Goal: Find specific page/section: Find specific page/section

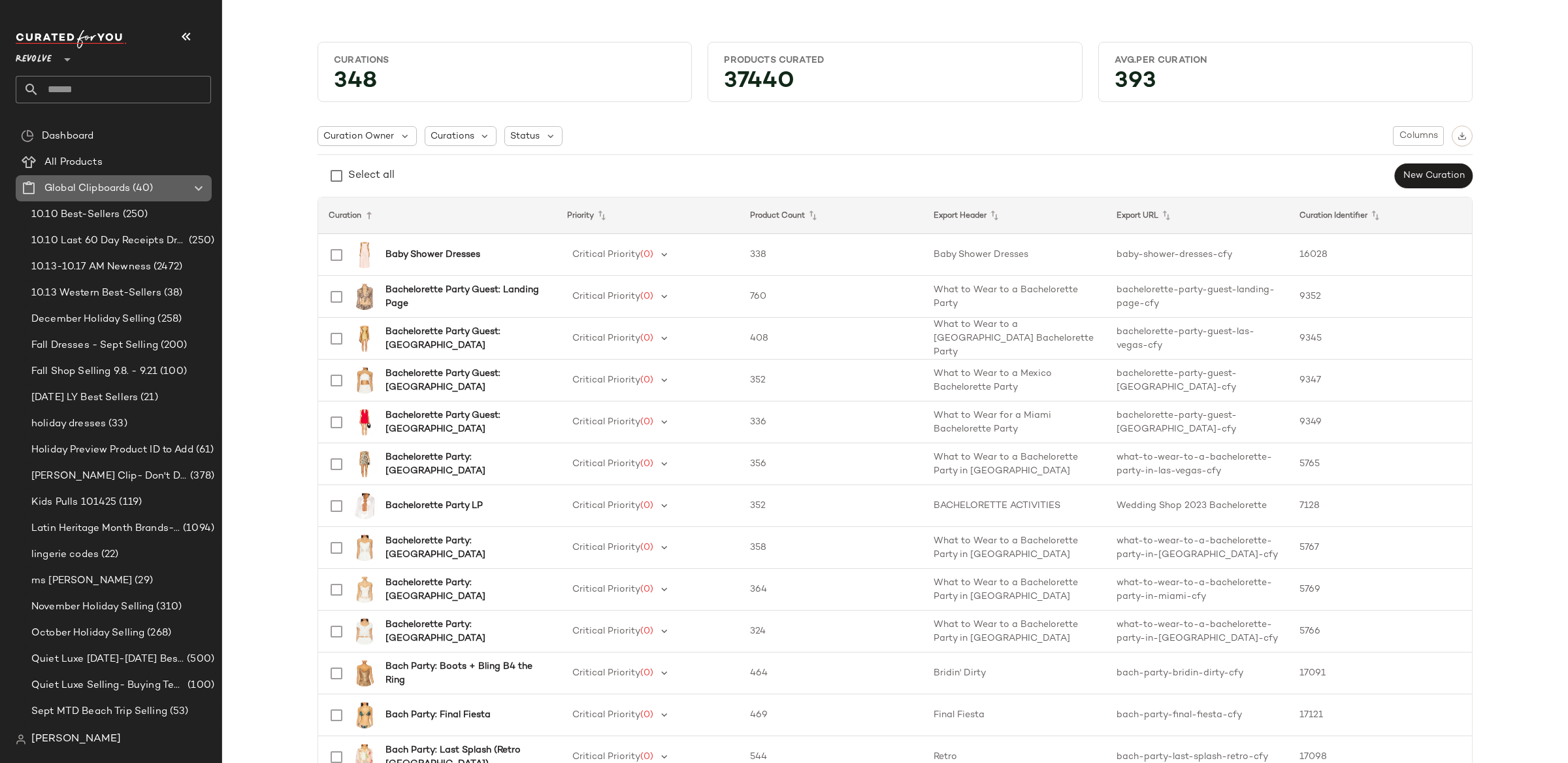
click at [194, 183] on icon at bounding box center [198, 188] width 16 height 16
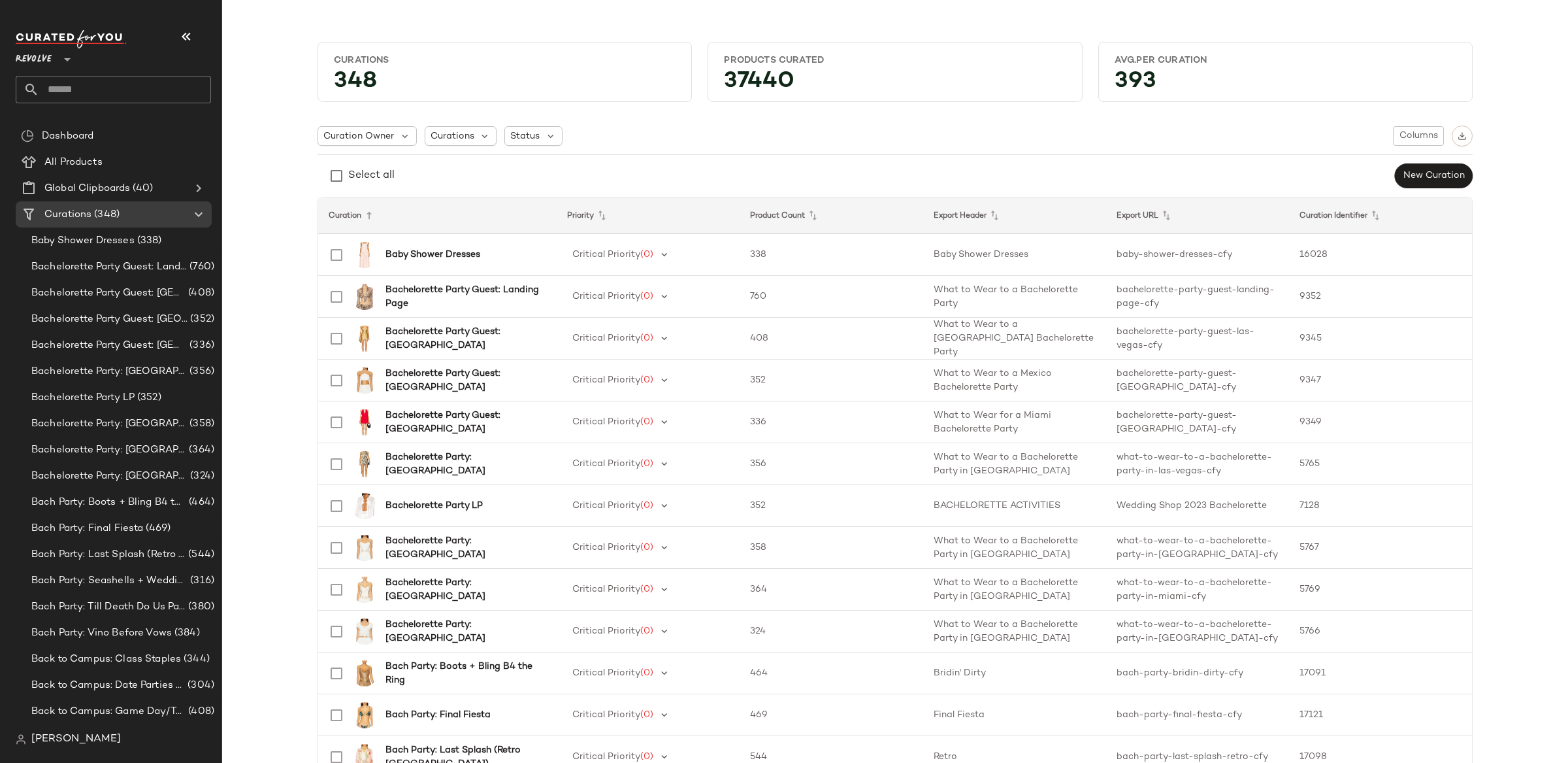
click at [30, 66] on span "Revolve" at bounding box center [33, 56] width 36 height 24
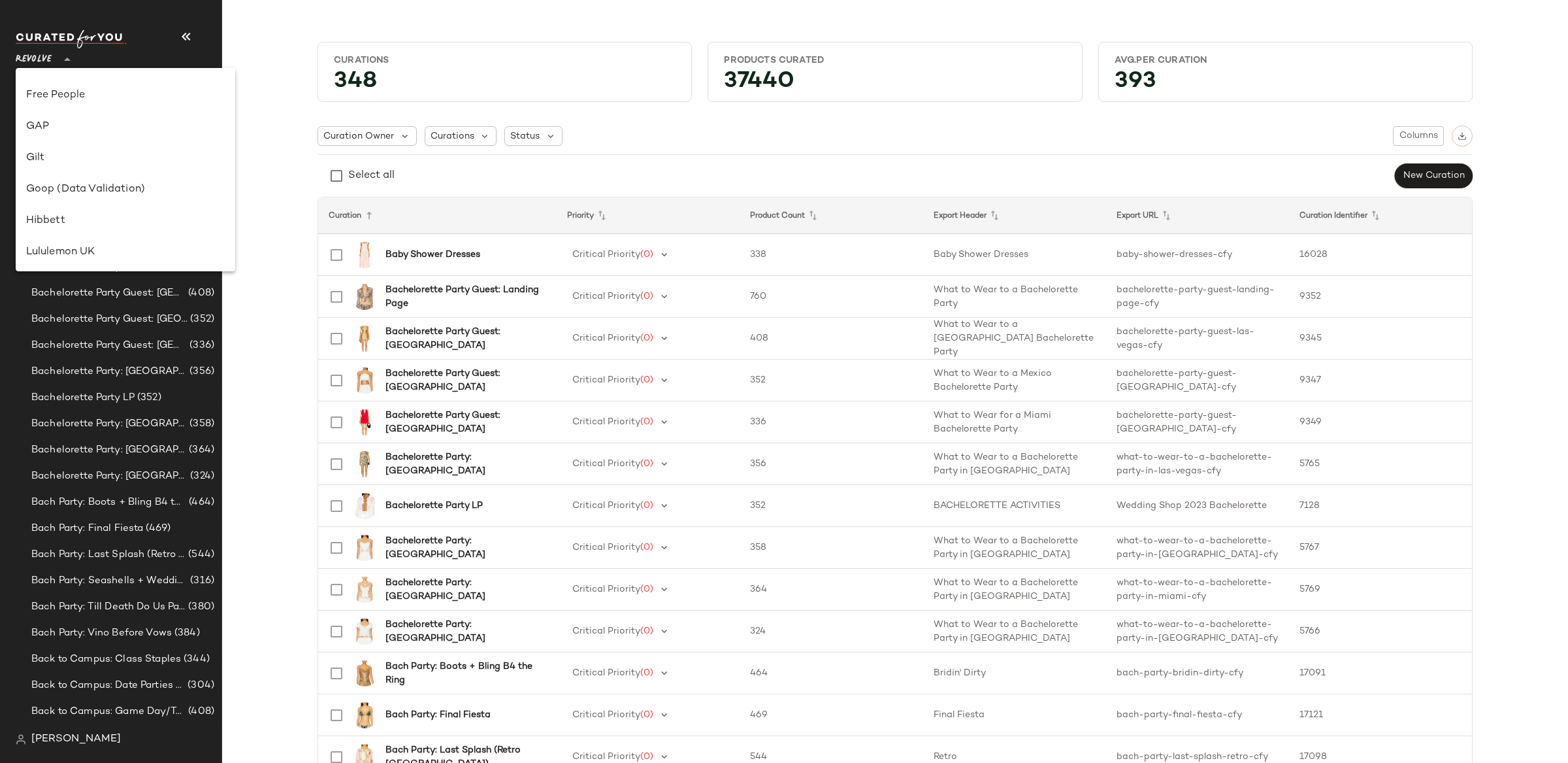
scroll to position [273, 0]
click at [68, 131] on div "GAP" at bounding box center [125, 129] width 198 height 16
type input "**"
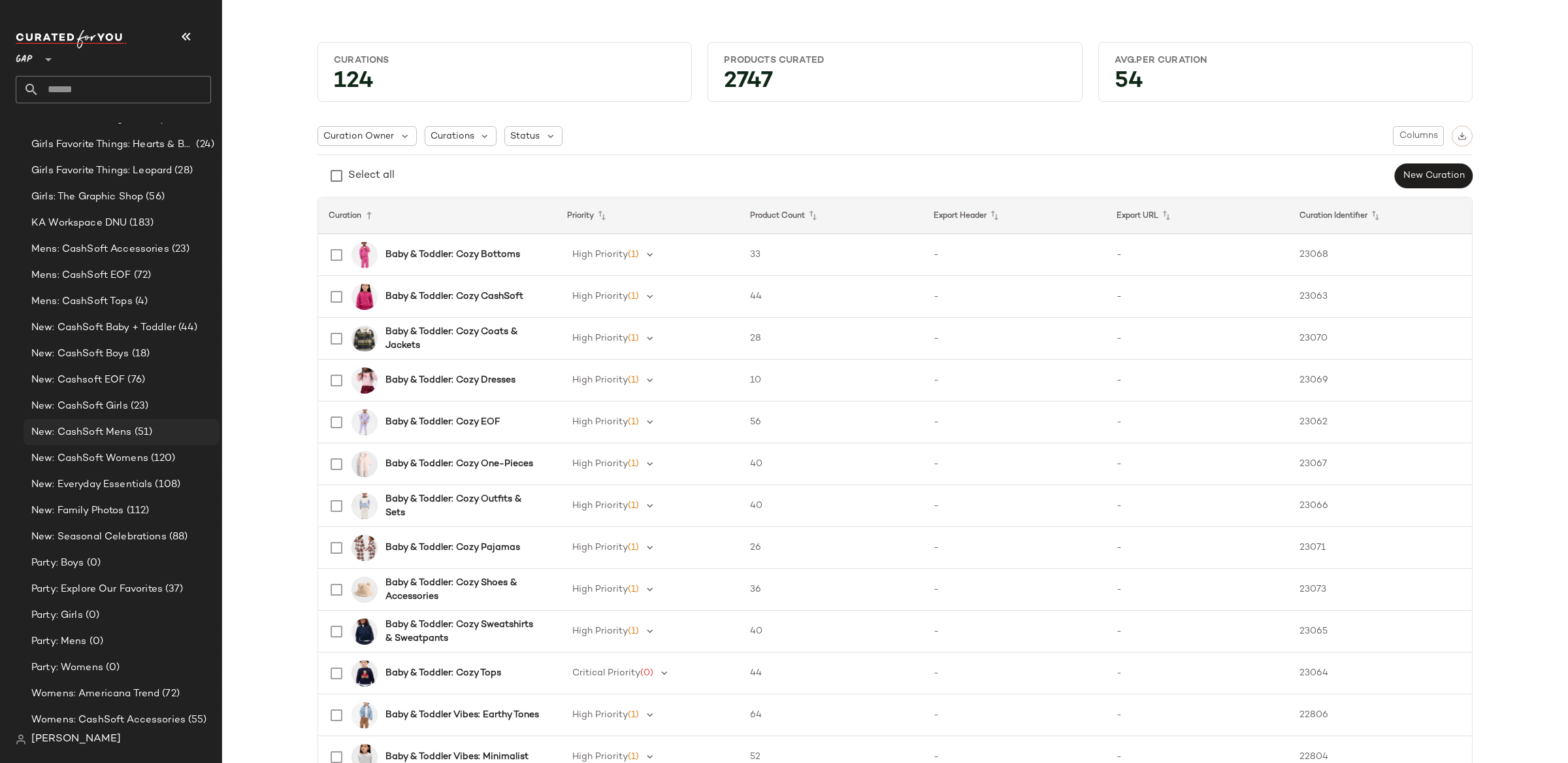
scroll to position [2743, 0]
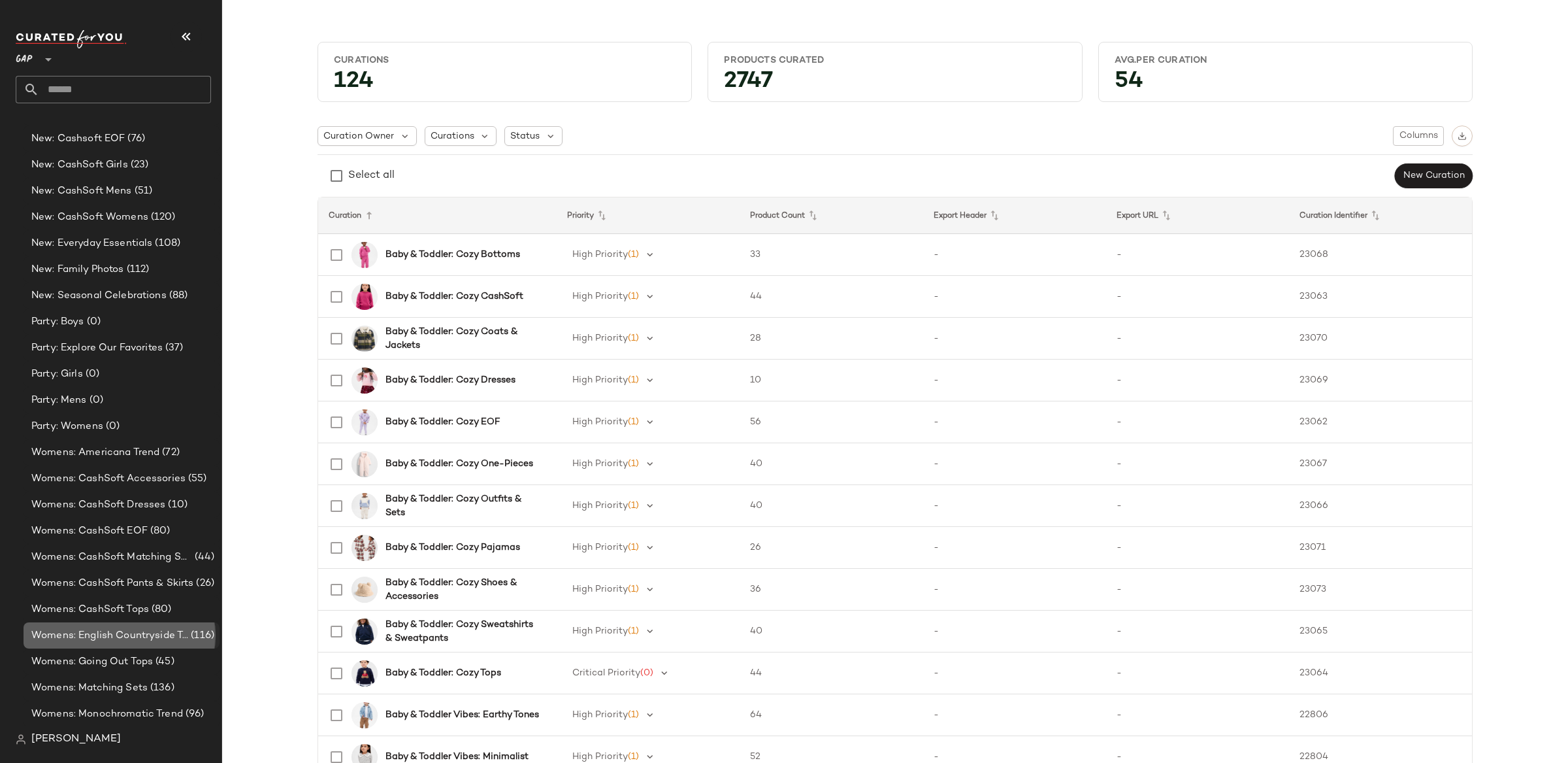
click at [140, 631] on span "Womens: English Countryside Trend" at bounding box center [110, 636] width 157 height 15
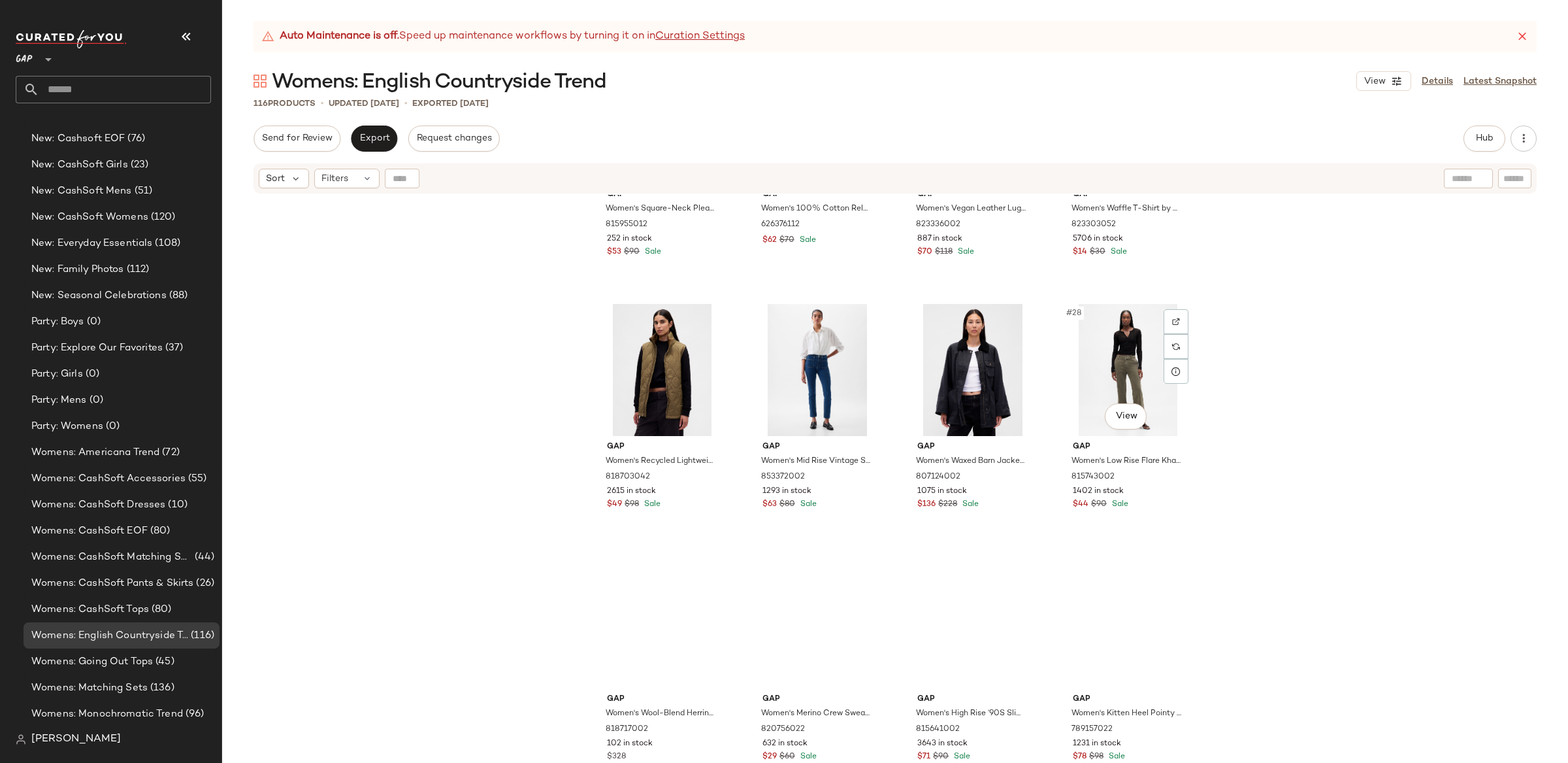
scroll to position [1459, 0]
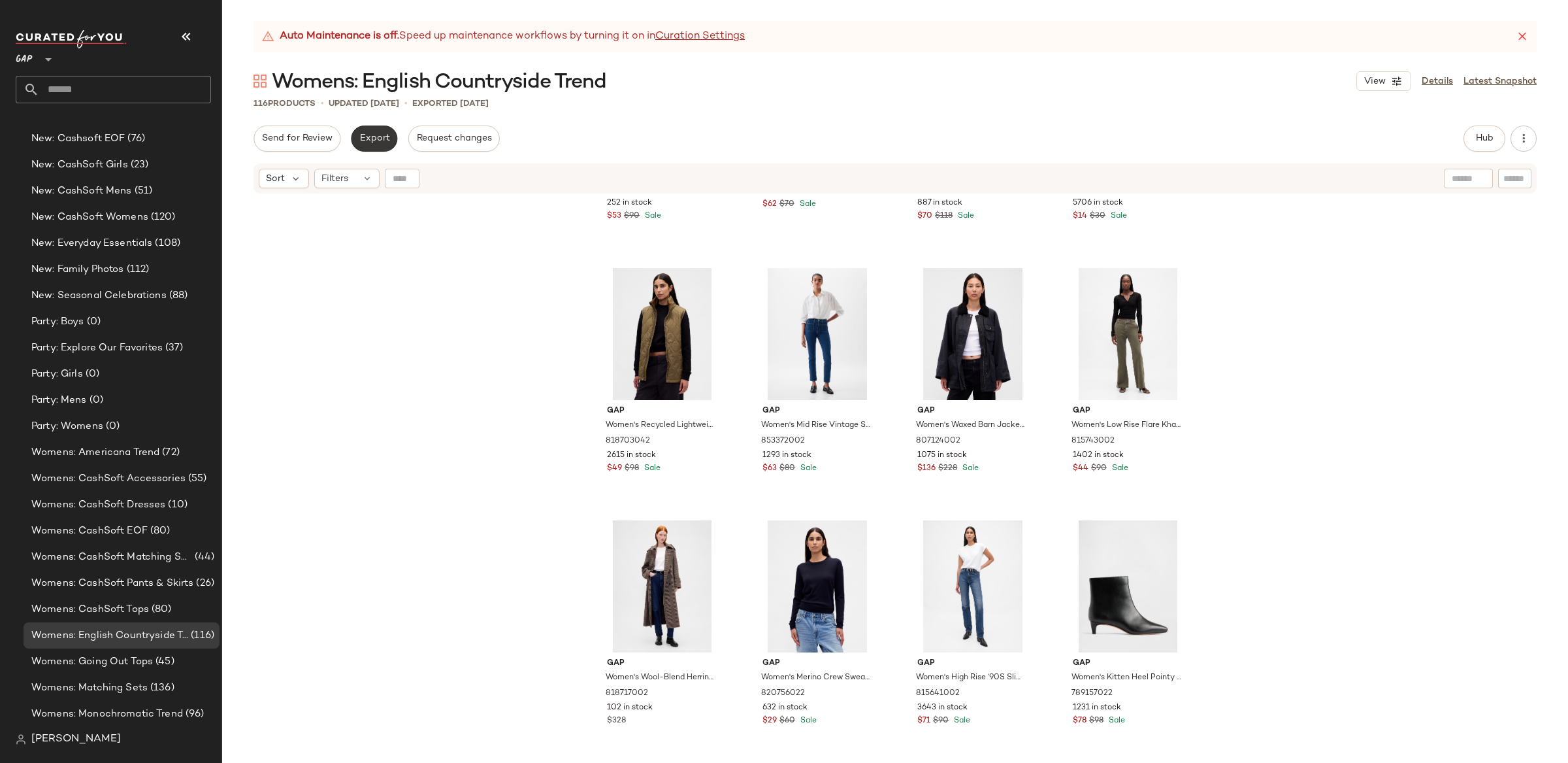
click at [360, 134] on span "Export" at bounding box center [374, 138] width 30 height 10
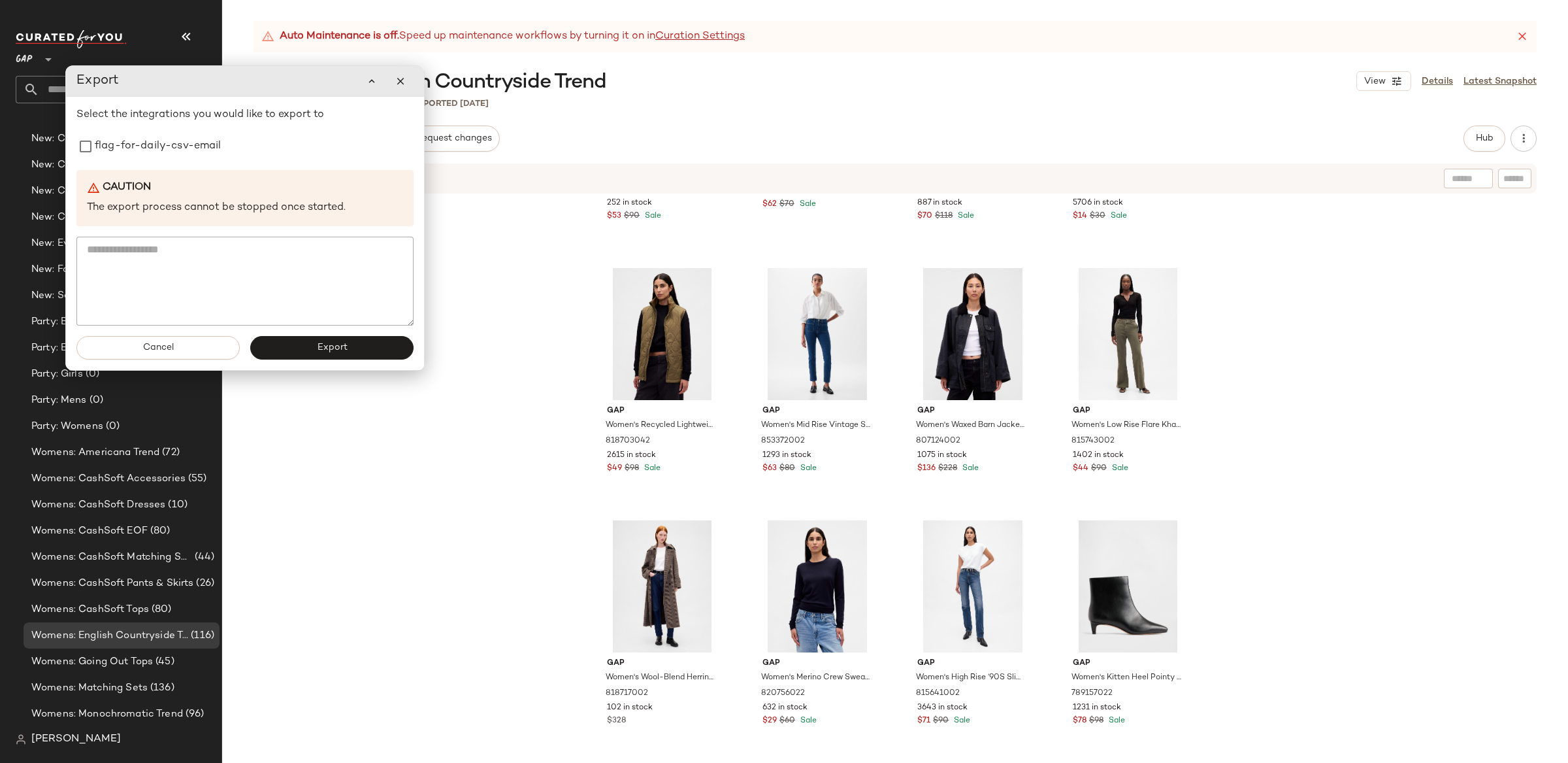
click at [96, 162] on div "Select the integrations you would like to export to flag-for-daily-csv-email Ca…" at bounding box center [245, 216] width 338 height 219
click at [169, 352] on span "Cancel" at bounding box center [158, 347] width 31 height 10
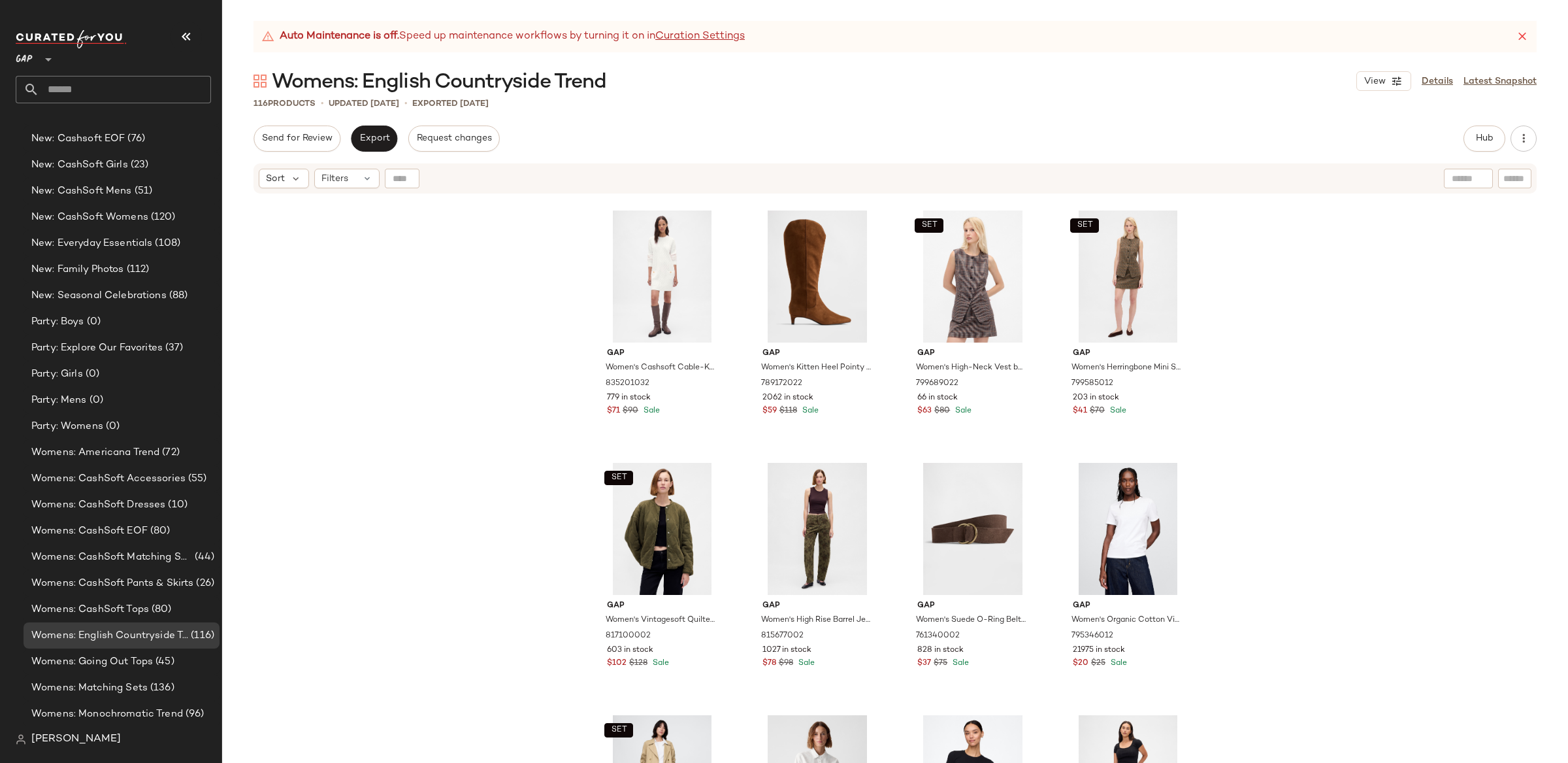
scroll to position [4549, 0]
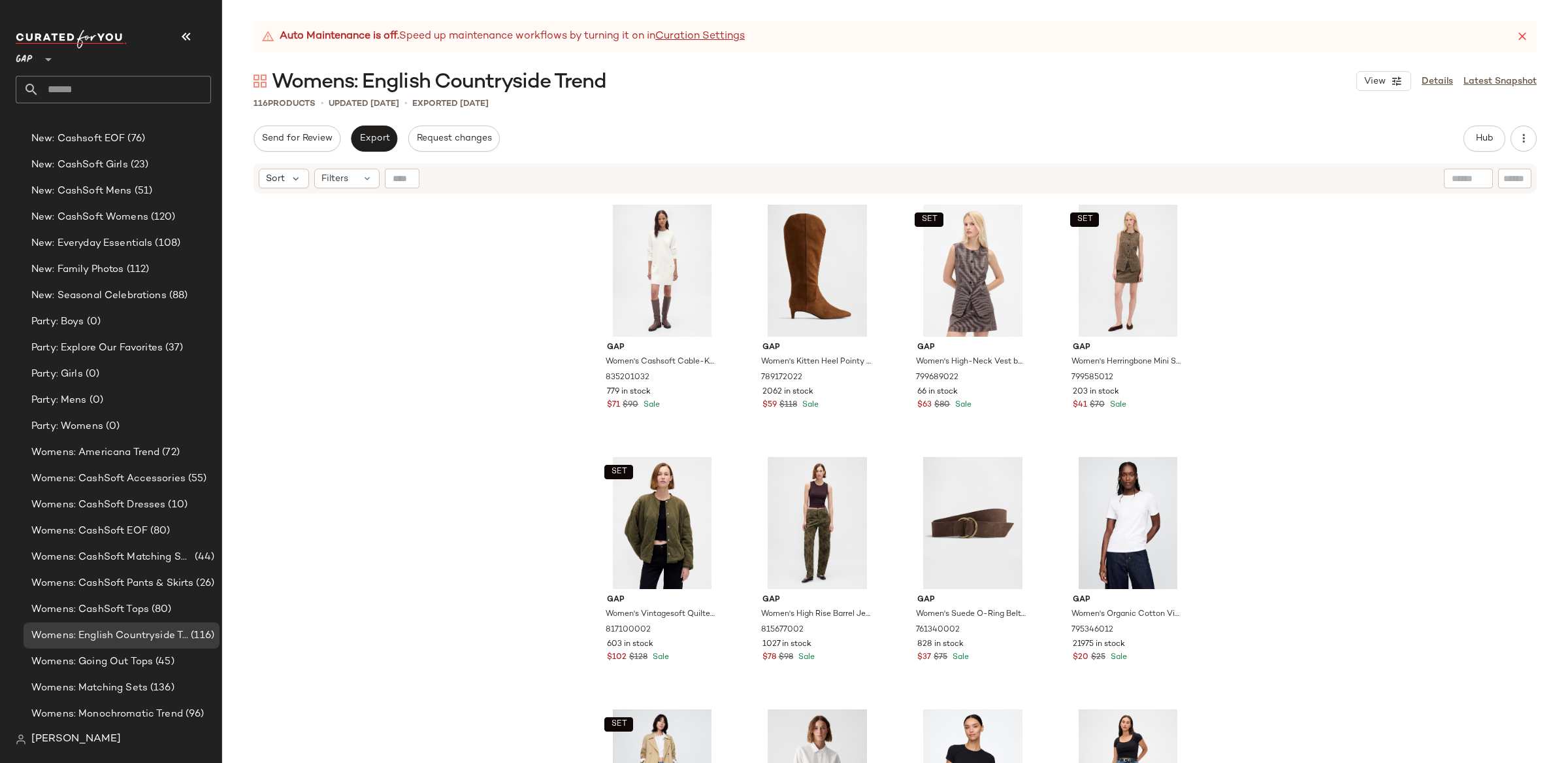
drag, startPoint x: 1438, startPoint y: 77, endPoint x: 1113, endPoint y: 116, distance: 327.3
click at [1438, 77] on link "Details" at bounding box center [1438, 81] width 31 height 14
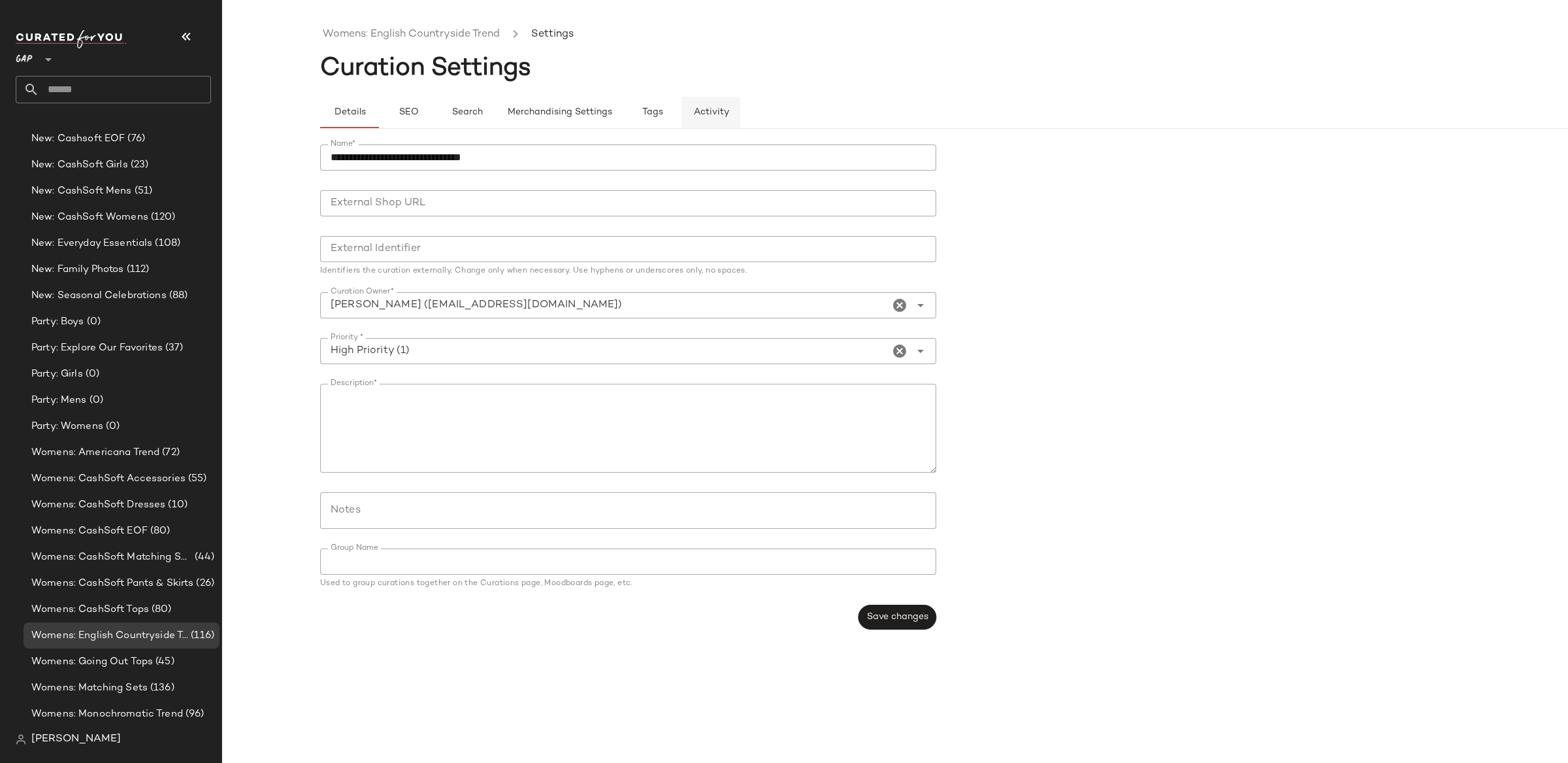
click at [701, 117] on span "Activity" at bounding box center [711, 112] width 36 height 10
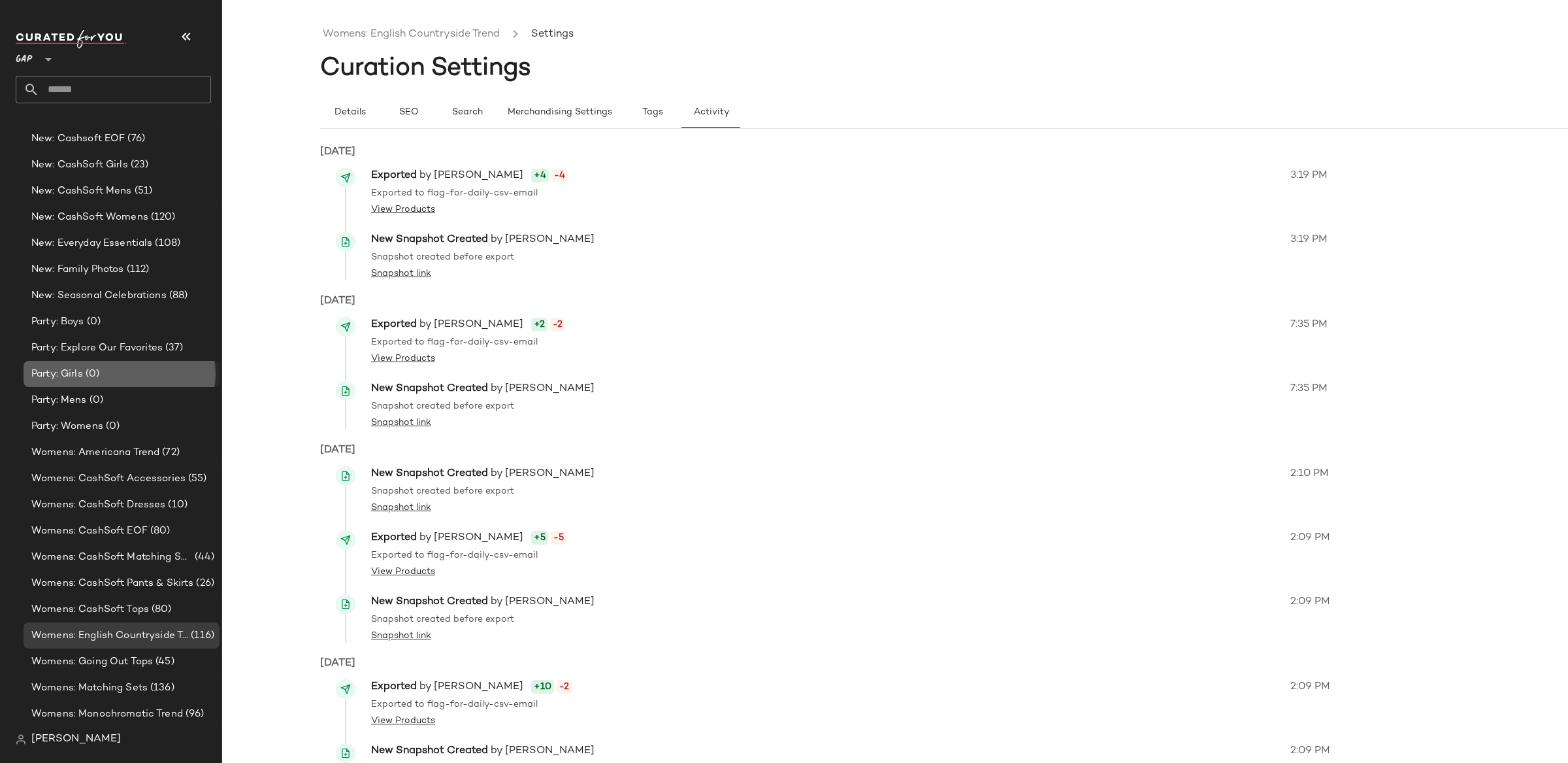
click at [110, 382] on div "Party: Girls (0)" at bounding box center [122, 374] width 196 height 26
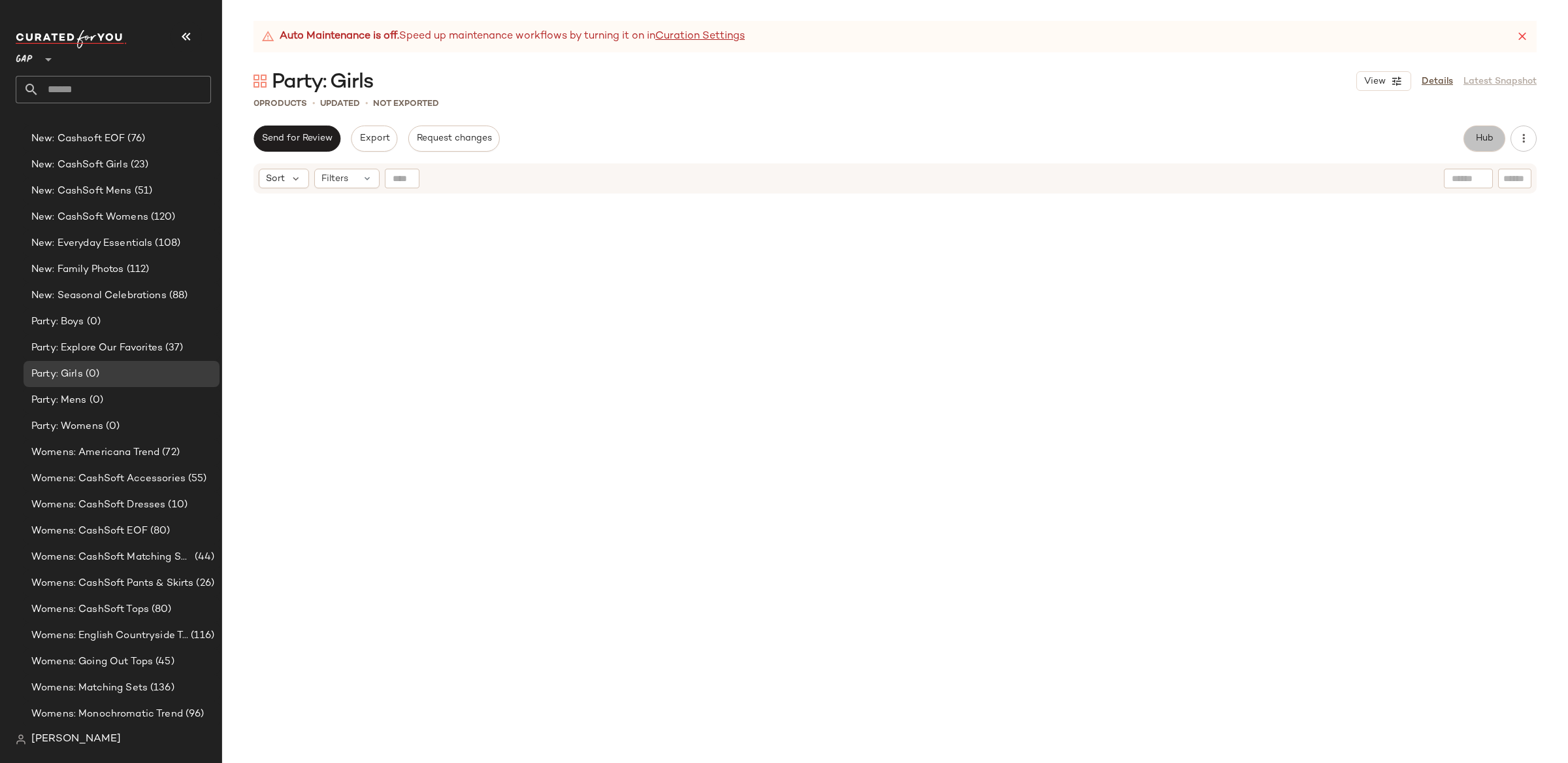
click at [1494, 135] on button "Hub" at bounding box center [1484, 138] width 42 height 26
click at [1121, 130] on button "Clipboard" at bounding box center [1136, 138] width 65 height 26
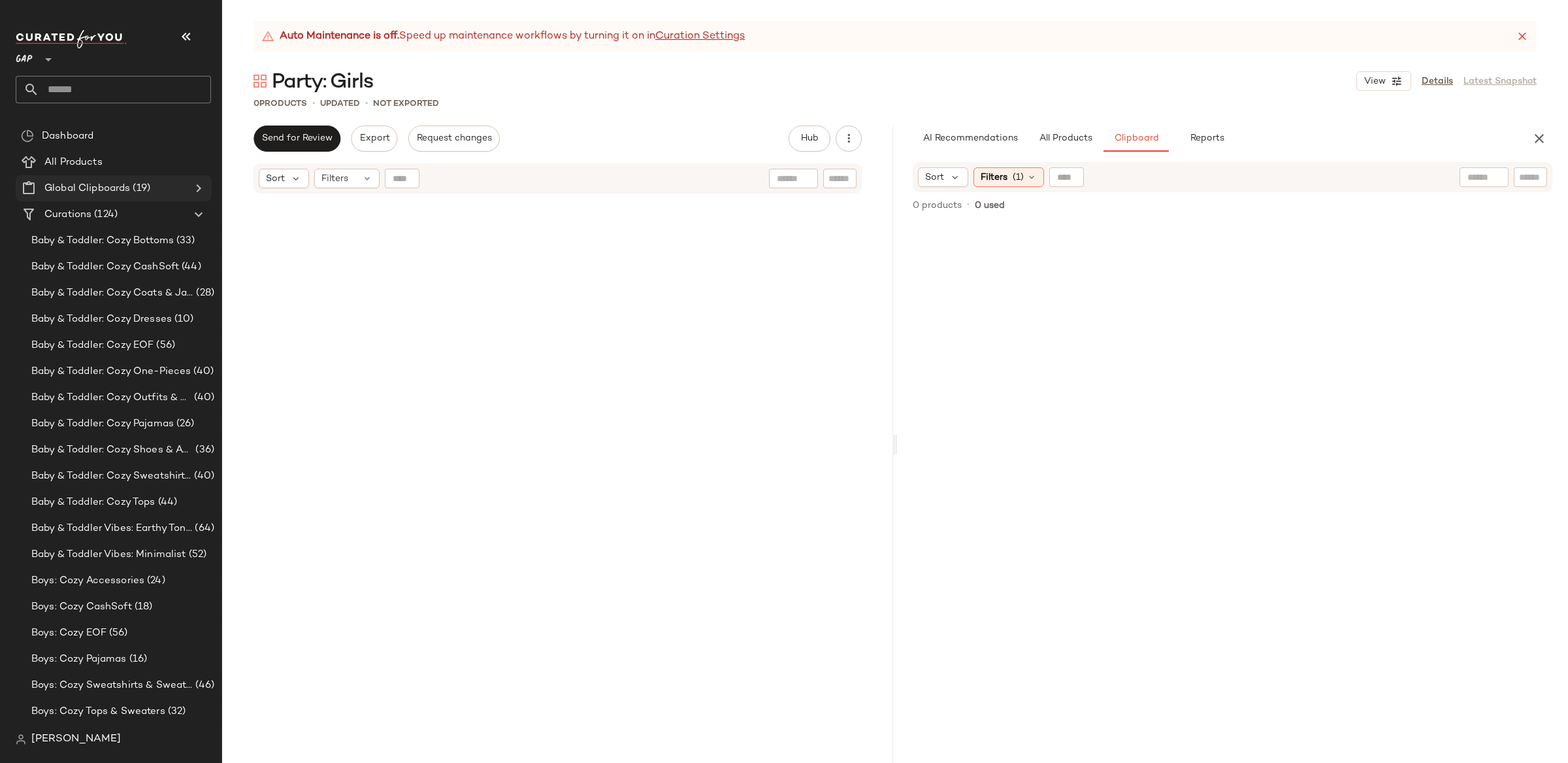
click at [195, 185] on icon at bounding box center [198, 188] width 16 height 16
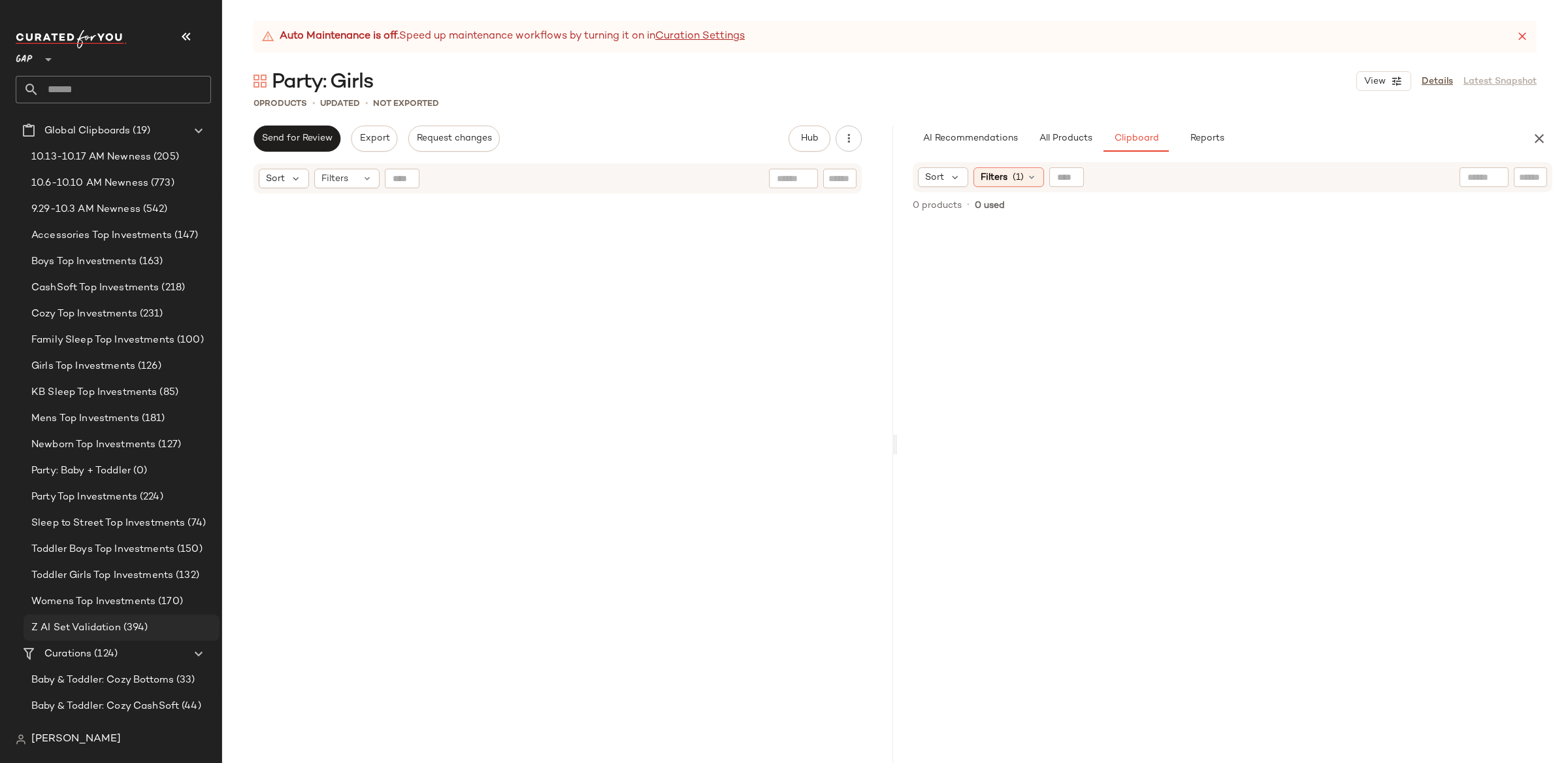
scroll to position [47, 0]
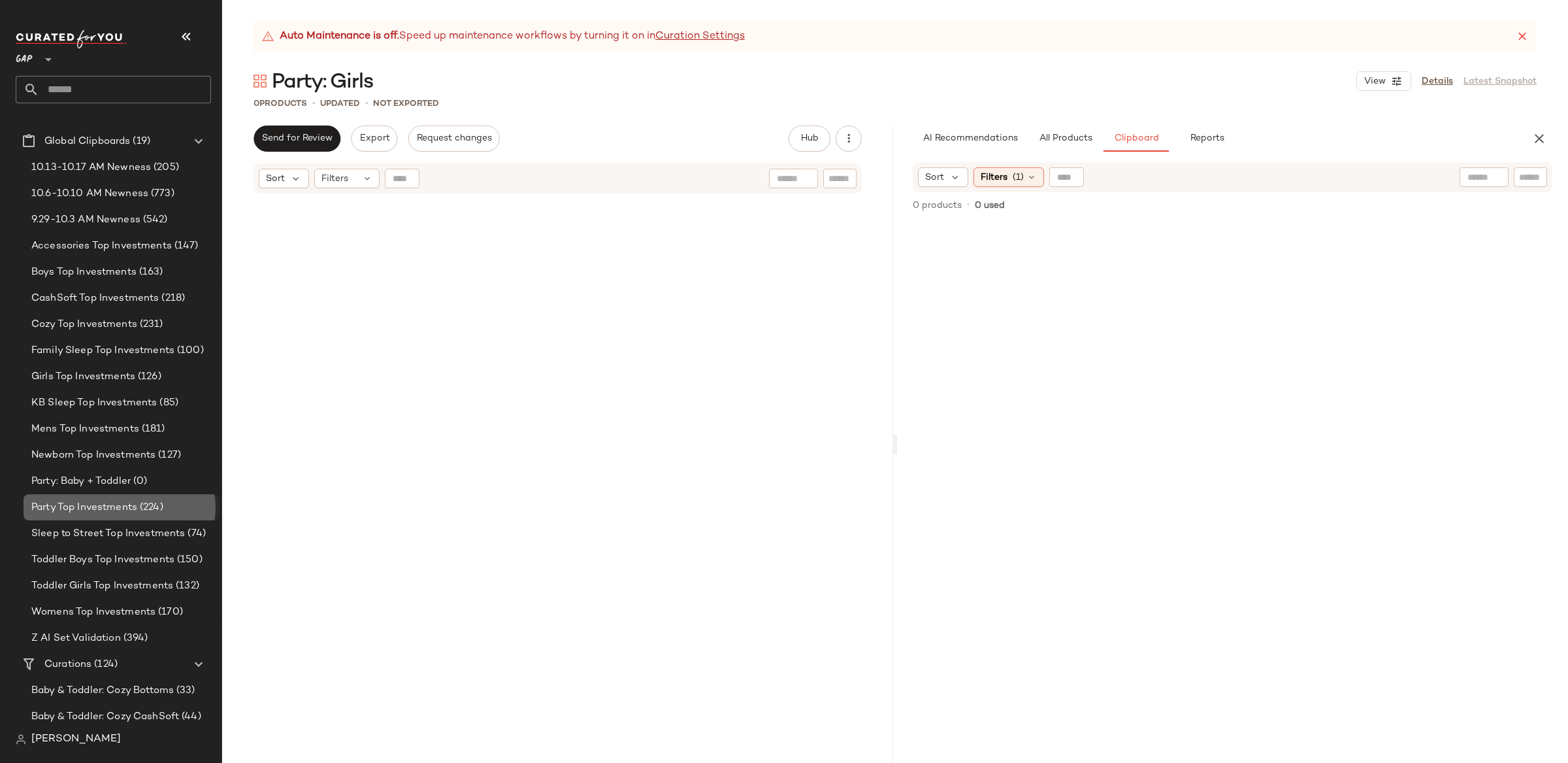
click at [108, 506] on span "Party Top Investments" at bounding box center [84, 507] width 106 height 15
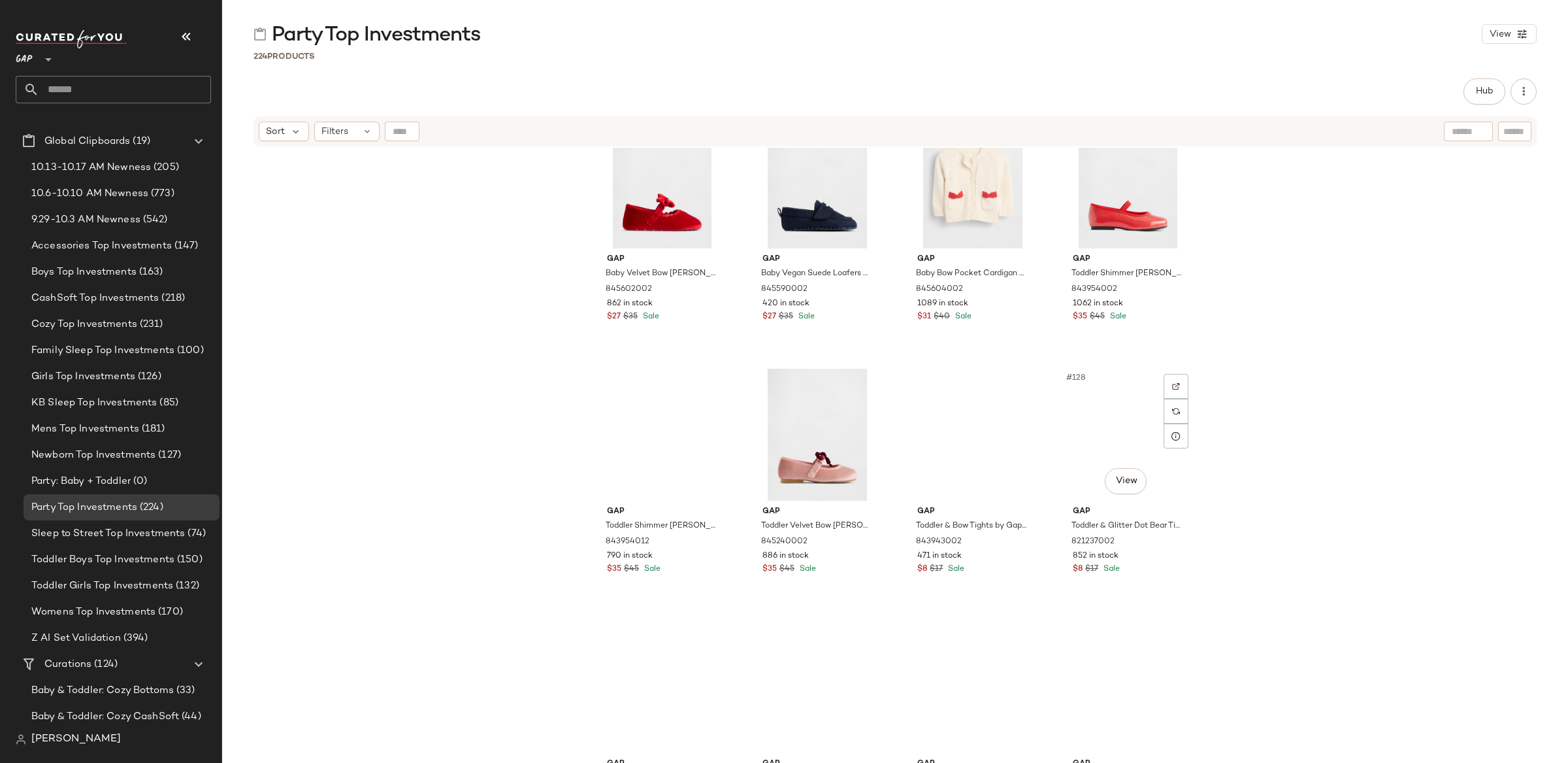
scroll to position [7758, 0]
